Goal: Check status: Check status

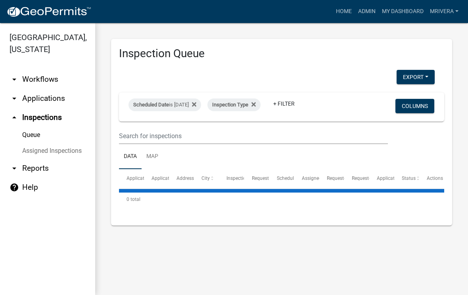
select select "1: 25"
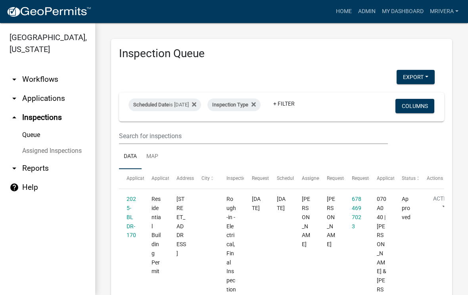
click at [201, 103] on div "Scheduled Date is [DATE]" at bounding box center [165, 104] width 73 height 13
click at [187, 131] on input "[DATE]" at bounding box center [179, 134] width 56 height 16
type input "[DATE]"
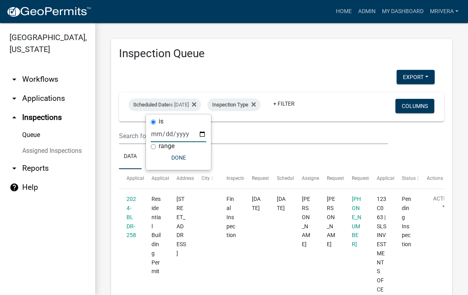
click at [334, 153] on ul "Data Map" at bounding box center [281, 156] width 325 height 25
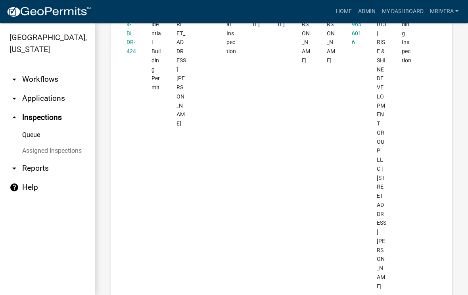
scroll to position [778, 0]
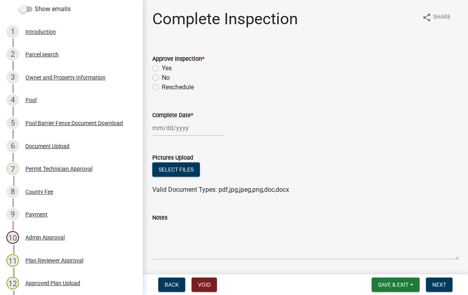
scroll to position [114, 0]
click at [68, 144] on div "Document Upload" at bounding box center [47, 146] width 44 height 6
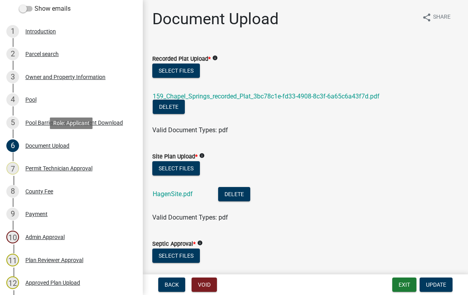
click at [299, 96] on link "159_Chapel_Springs_recorded_Plat_3bc78c1e-fd33-4908-8c3f-6a65c6a43f7d.pdf" at bounding box center [266, 96] width 227 height 8
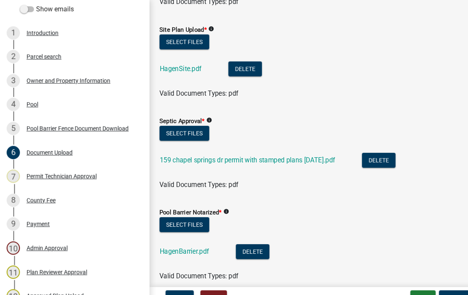
scroll to position [135, 0]
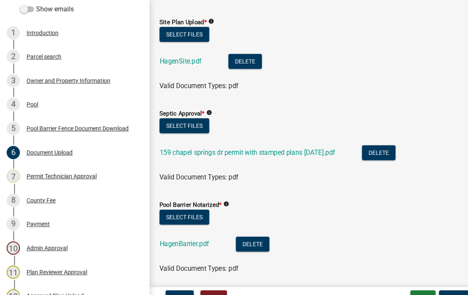
click at [291, 146] on link "159 chapel springs dr permit with stamped plans [DATE].pdf" at bounding box center [237, 146] width 168 height 8
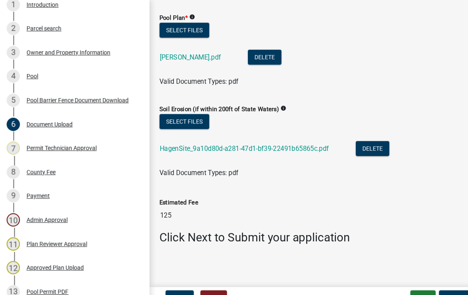
scroll to position [401, 0]
click at [289, 140] on link "HagenSite_9a10d80d-a281-47d1-bf39-22491b65865c.pdf" at bounding box center [234, 142] width 162 height 8
